Goal: Navigation & Orientation: Find specific page/section

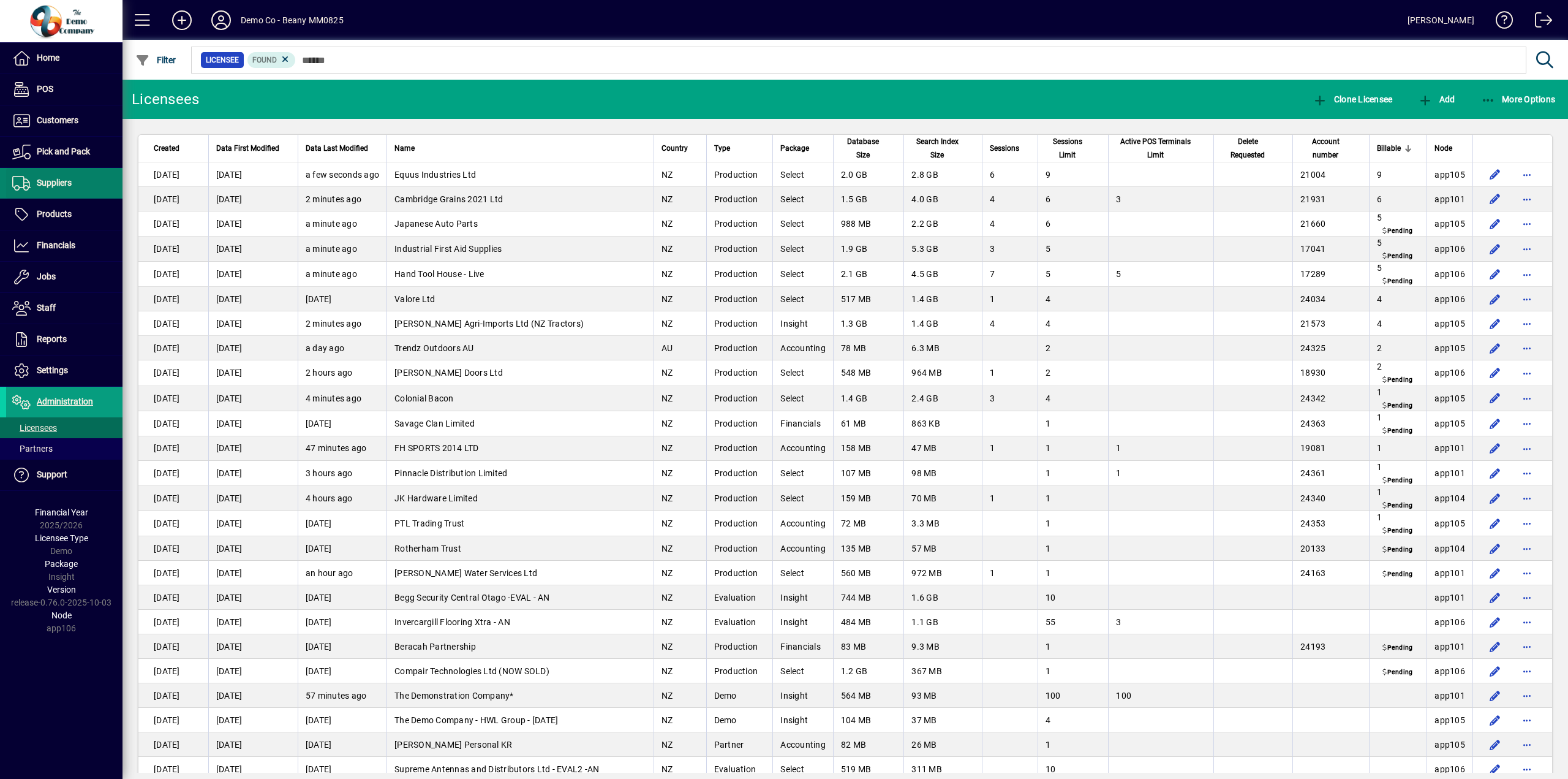
click at [63, 180] on span "Suppliers" at bounding box center [54, 183] width 35 height 10
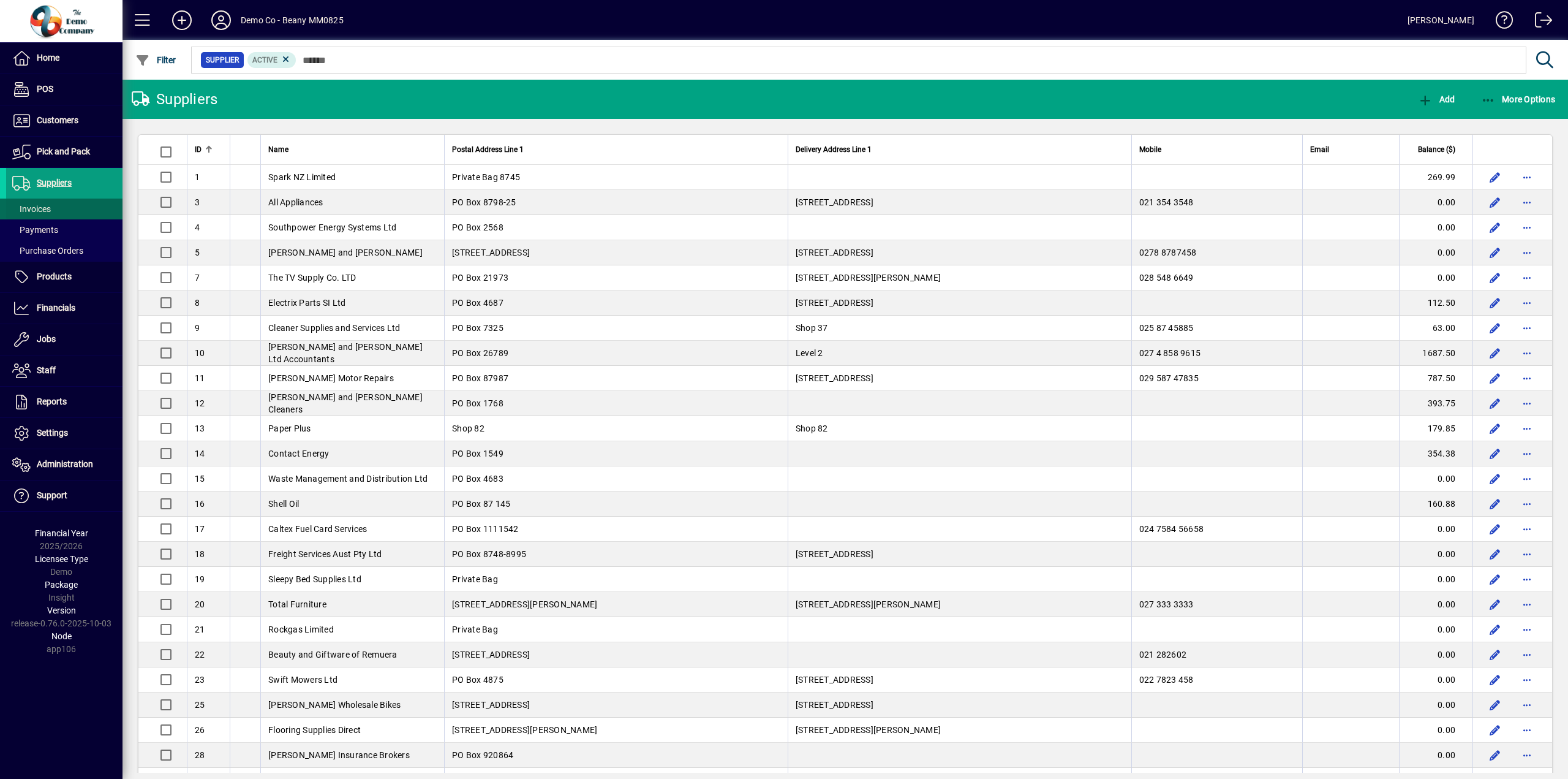
click at [52, 212] on span at bounding box center [64, 209] width 117 height 30
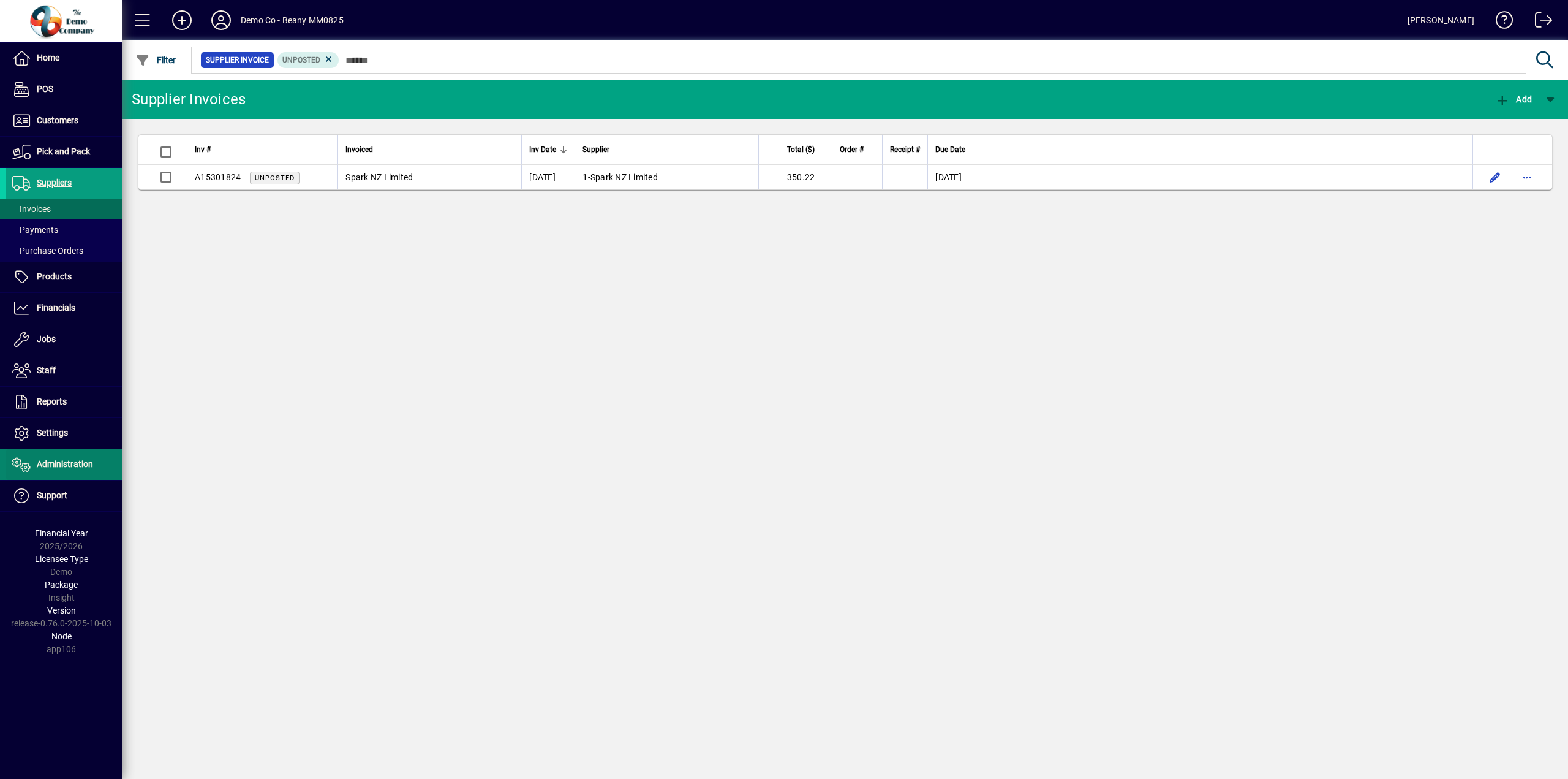
click at [61, 461] on span "Administration" at bounding box center [65, 464] width 57 height 10
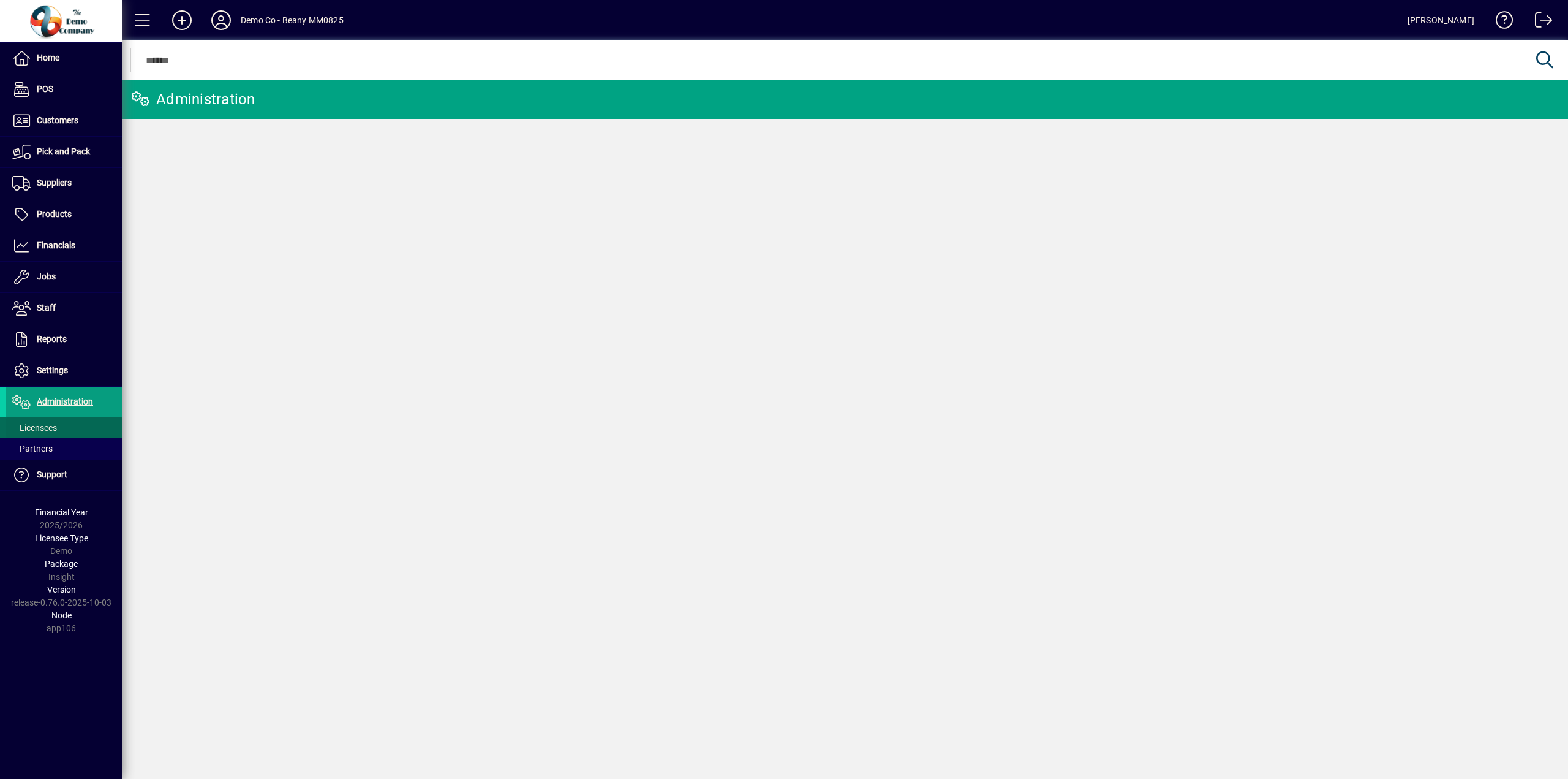
click at [43, 426] on span "Licensees" at bounding box center [35, 428] width 45 height 10
